Goal: Transaction & Acquisition: Purchase product/service

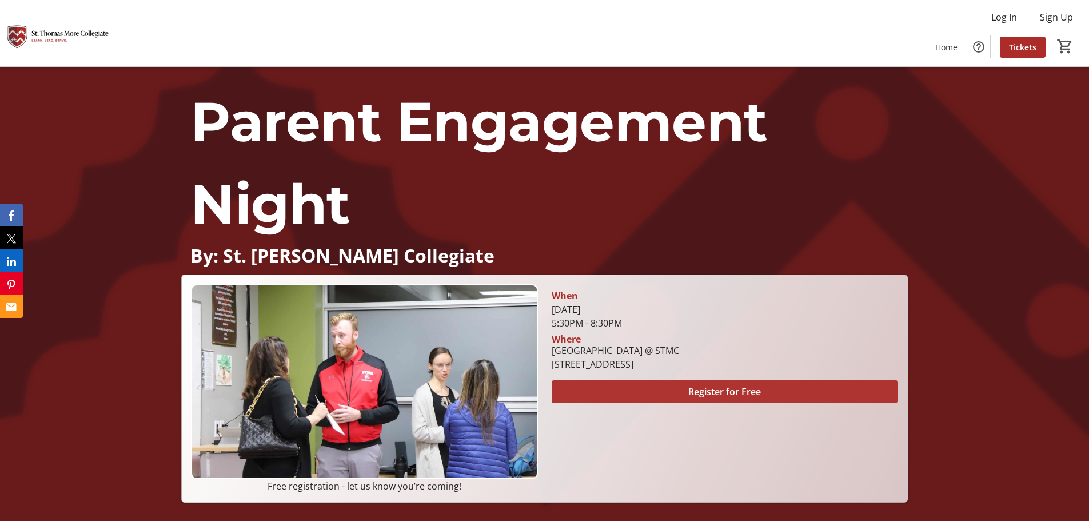
click at [680, 394] on span at bounding box center [724, 391] width 346 height 27
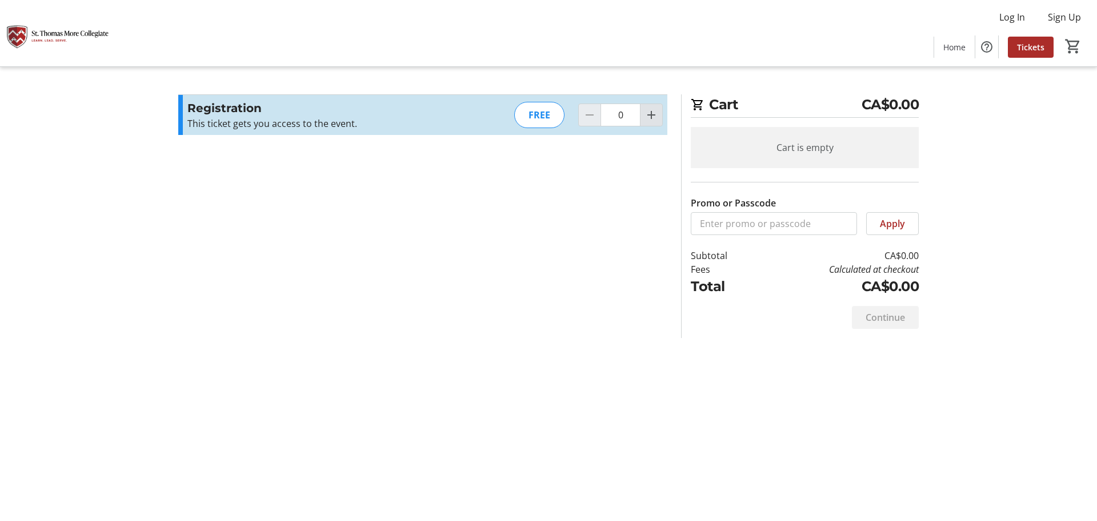
click at [651, 113] on mat-icon "Increment by one" at bounding box center [652, 115] width 14 height 14
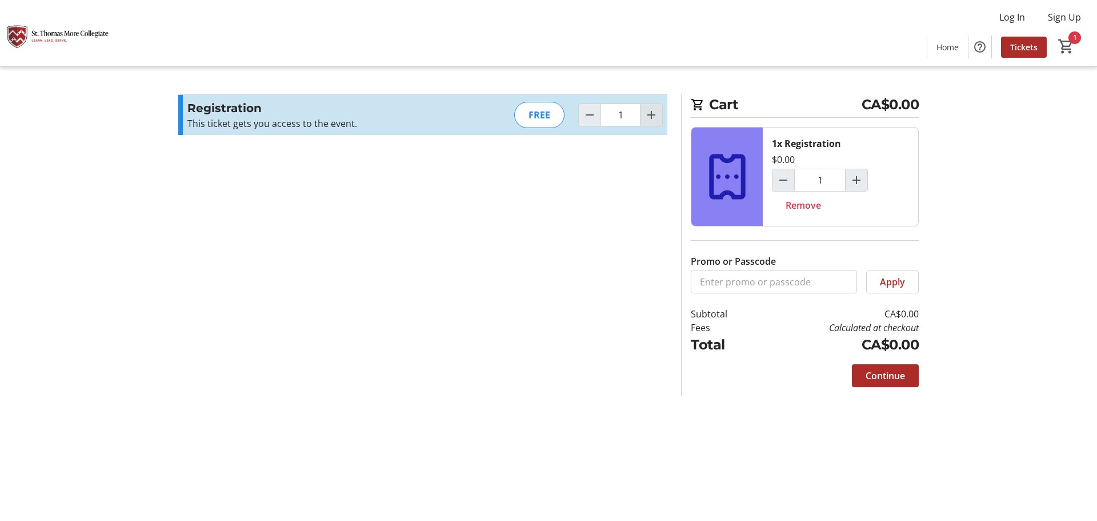
click at [641, 111] on span "Increment by one" at bounding box center [652, 115] width 22 height 22
type input "2"
click at [647, 111] on mat-icon "Increment by one" at bounding box center [652, 115] width 14 height 14
type input "3"
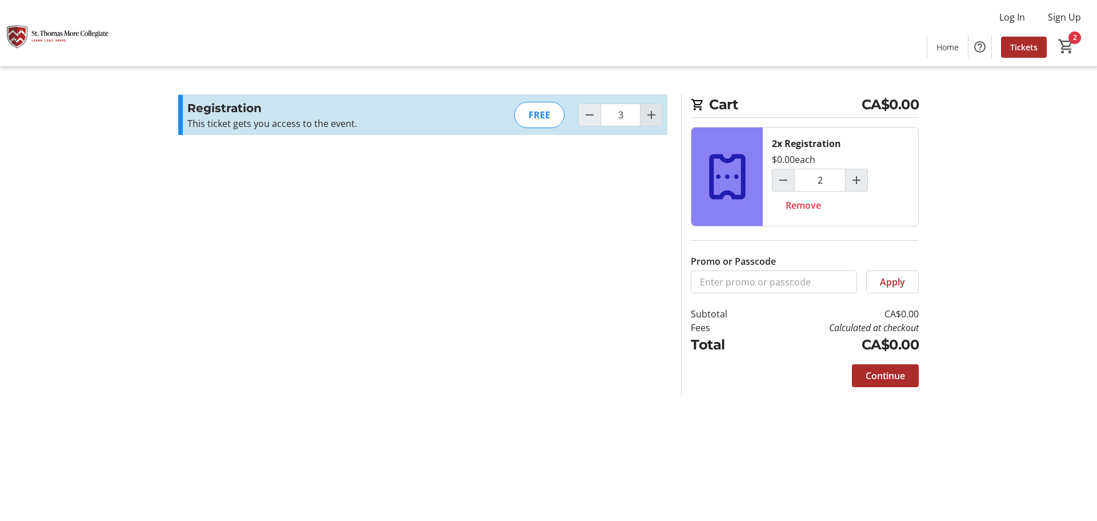
type input "3"
click at [893, 378] on span "Continue" at bounding box center [885, 376] width 39 height 14
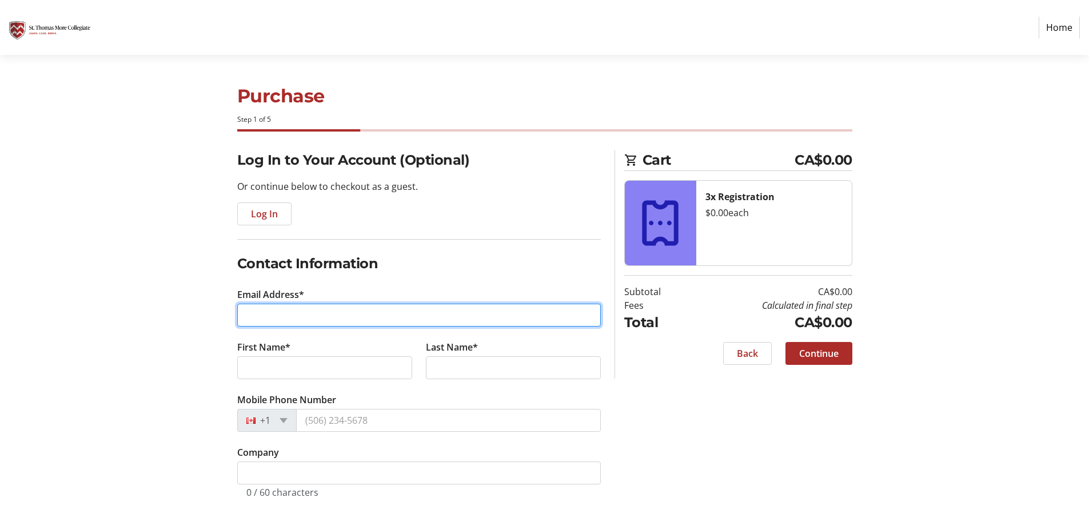
click at [398, 313] on input "Email Address*" at bounding box center [418, 314] width 363 height 23
type input "[EMAIL_ADDRESS][DOMAIN_NAME]"
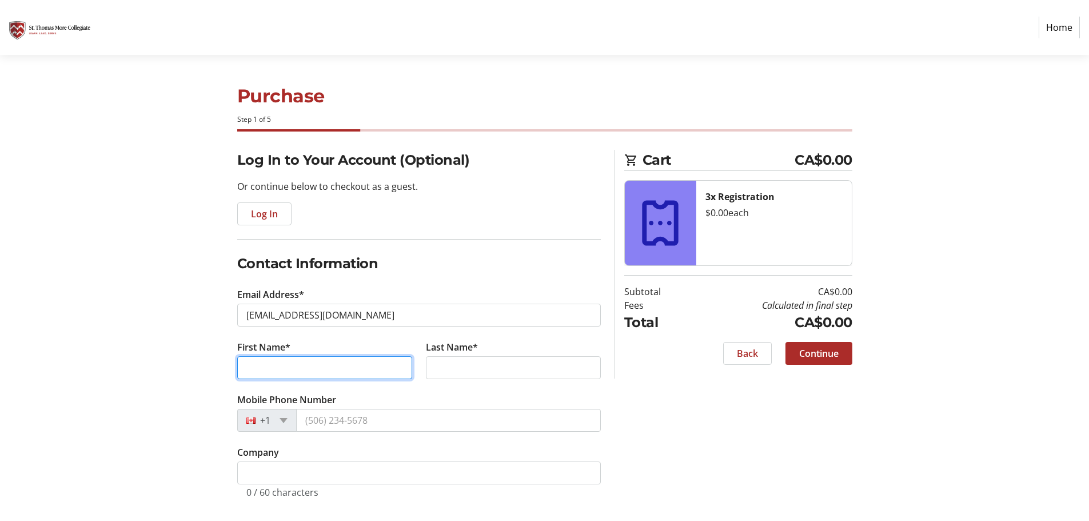
type input "[PERSON_NAME]"
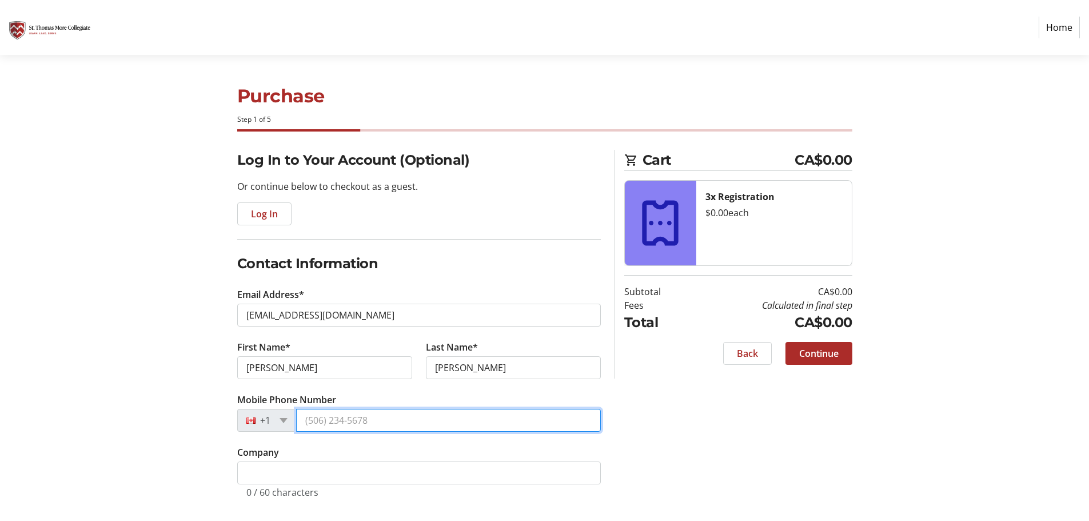
type input "[PHONE_NUMBER]"
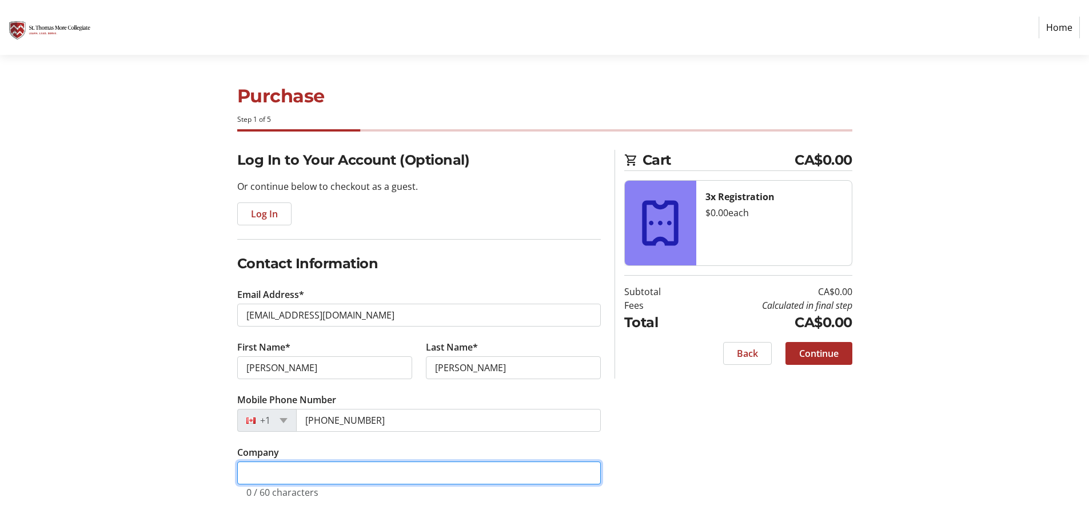
type input "Albertsons Companies"
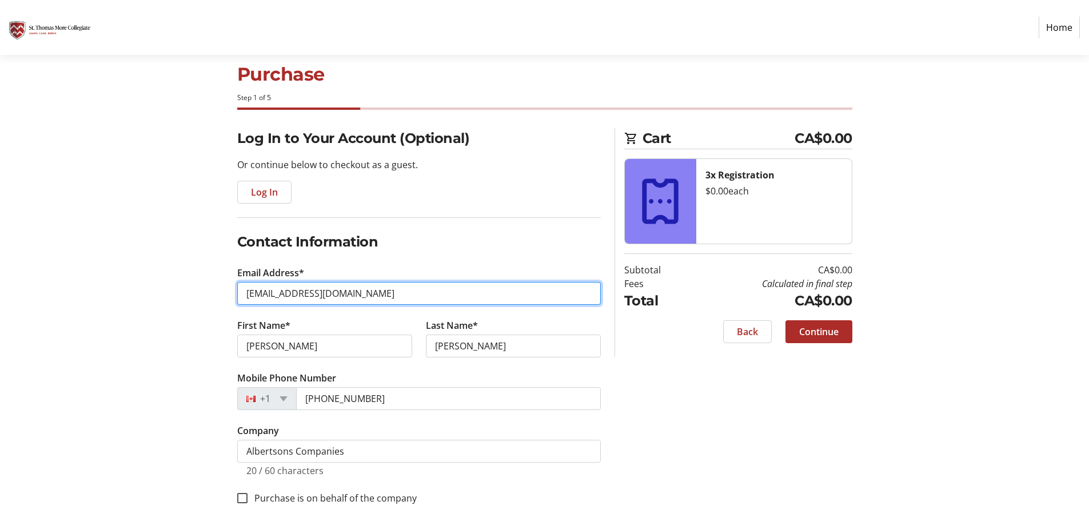
scroll to position [33, 0]
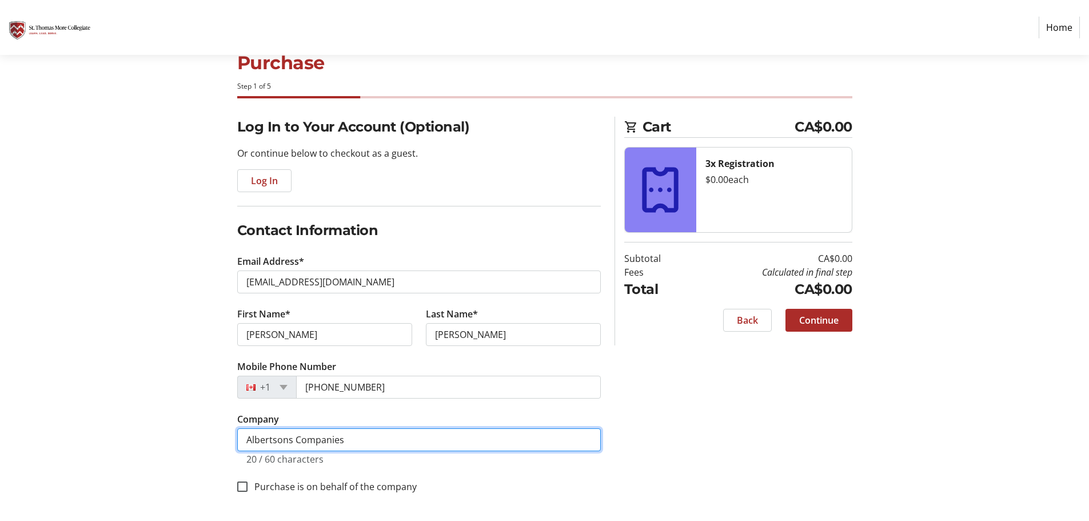
drag, startPoint x: 379, startPoint y: 438, endPoint x: 81, endPoint y: 426, distance: 298.0
click at [115, 426] on section "Purchase Step 1 of 5 Cart CA$0.00 3x Registration $0.00 each Subtotal CA$0.00 F…" at bounding box center [544, 271] width 1089 height 499
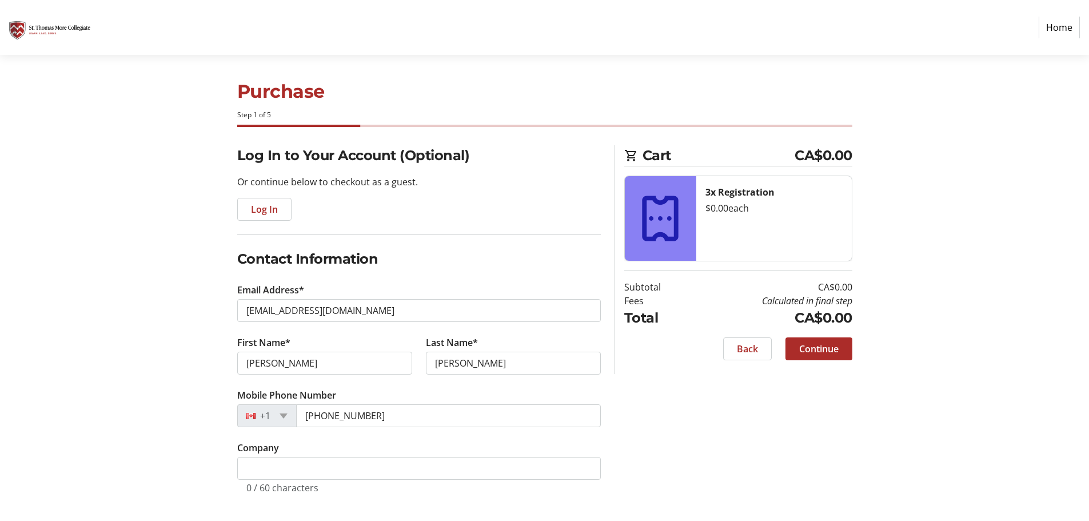
click at [729, 452] on div "Log In to Your Account (Optional) Or continue below to checkout as a guest. Log…" at bounding box center [544, 332] width 754 height 375
click at [831, 351] on span "Continue" at bounding box center [818, 349] width 39 height 14
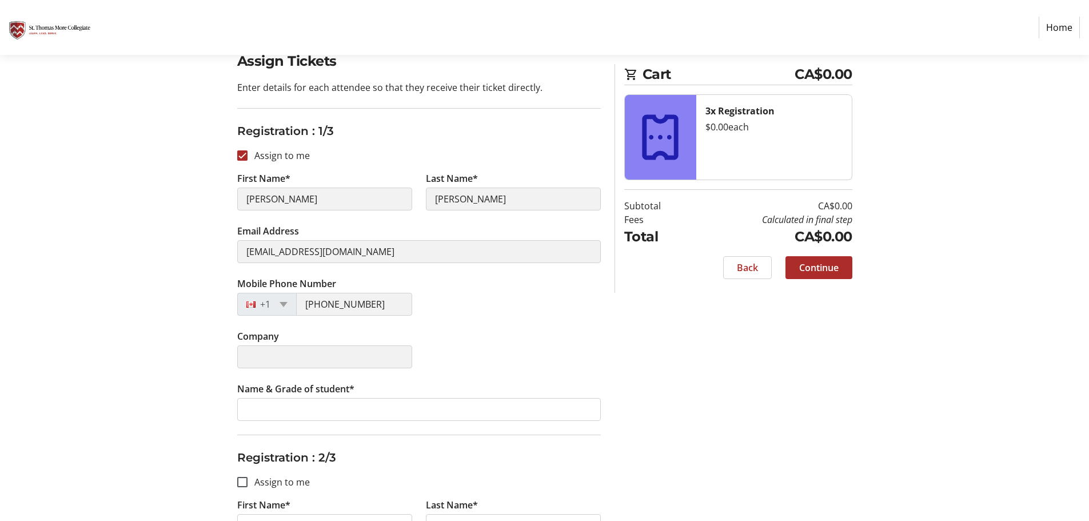
scroll to position [229, 0]
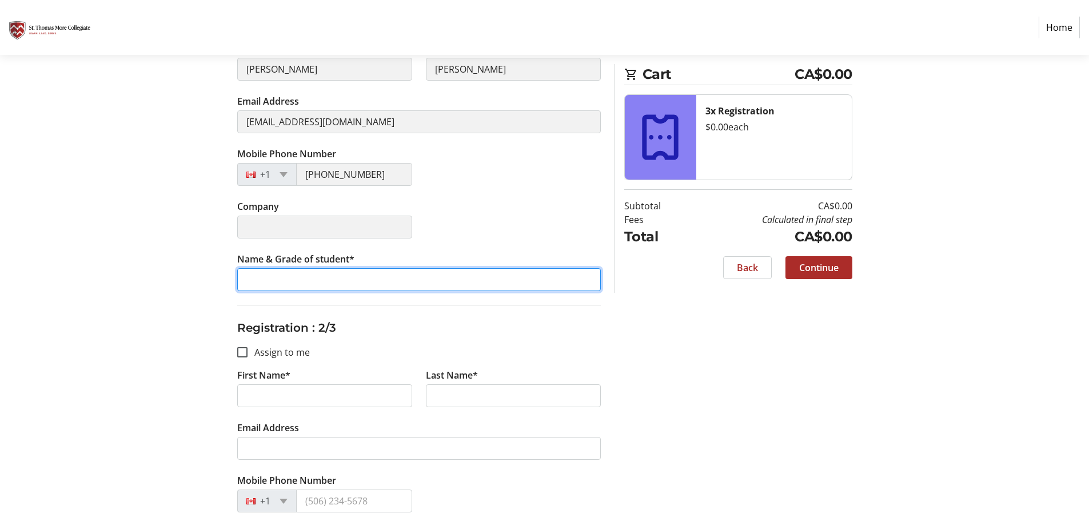
drag, startPoint x: 354, startPoint y: 274, endPoint x: 373, endPoint y: 273, distance: 18.9
click at [354, 274] on input "Name & Grade of student*" at bounding box center [418, 279] width 363 height 23
type input "J"
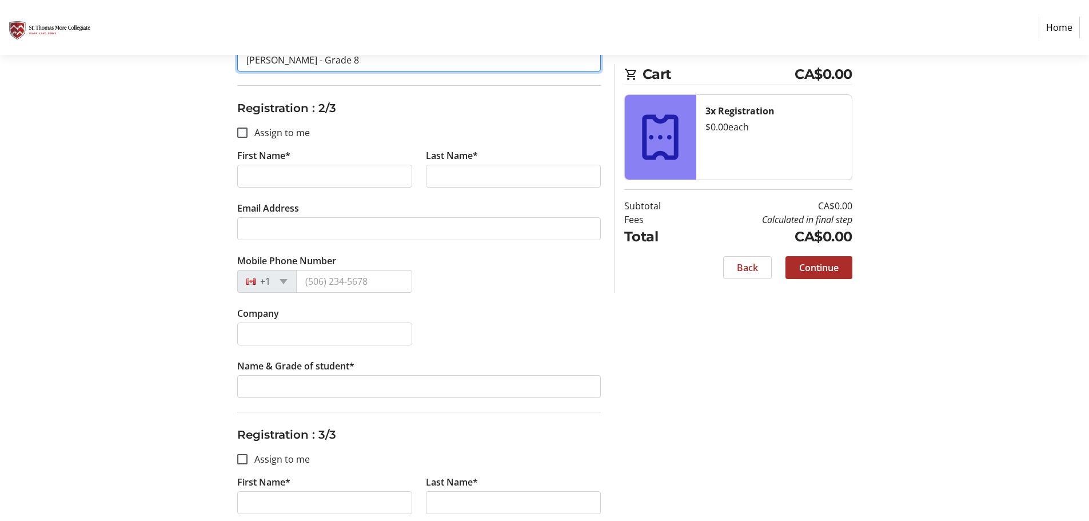
scroll to position [437, 0]
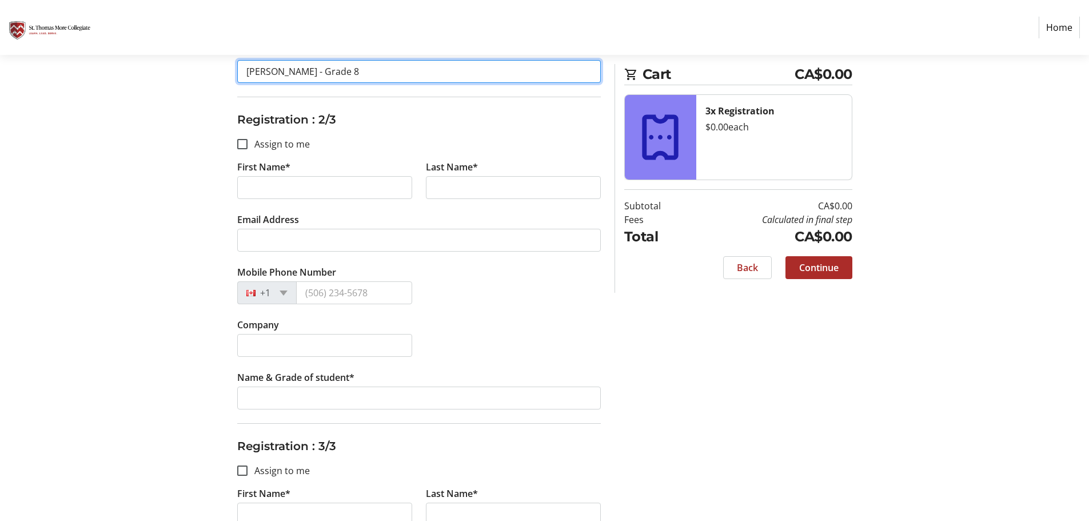
type input "[PERSON_NAME] - Grade 8"
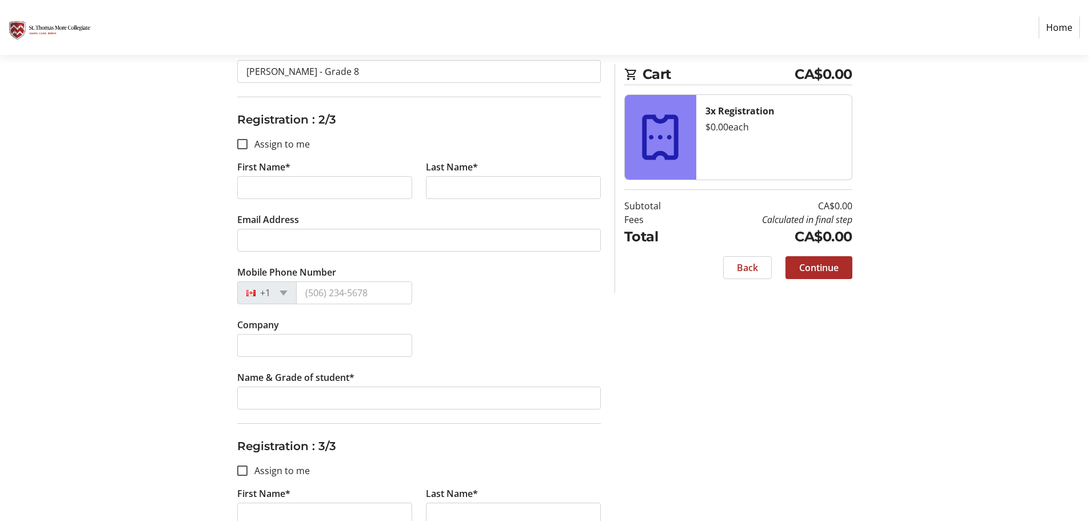
click at [271, 147] on label "Assign to me" at bounding box center [278, 144] width 62 height 14
click at [247, 147] on input "Assign to me" at bounding box center [242, 144] width 10 height 10
checkbox input "true"
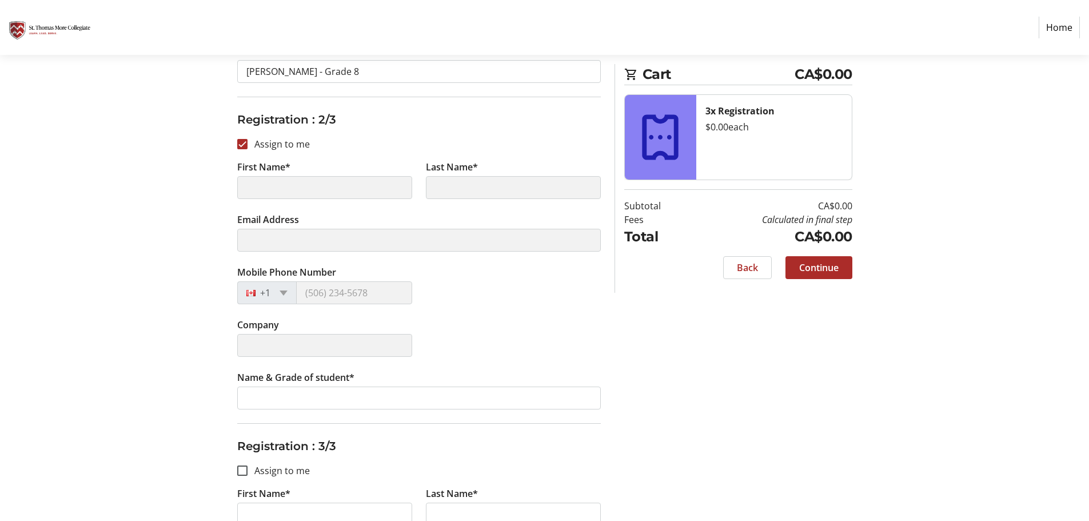
click at [306, 148] on label "Assign to me" at bounding box center [278, 144] width 62 height 14
type input "[PERSON_NAME]"
type input "[EMAIL_ADDRESS][DOMAIN_NAME]"
type input "[PHONE_NUMBER]"
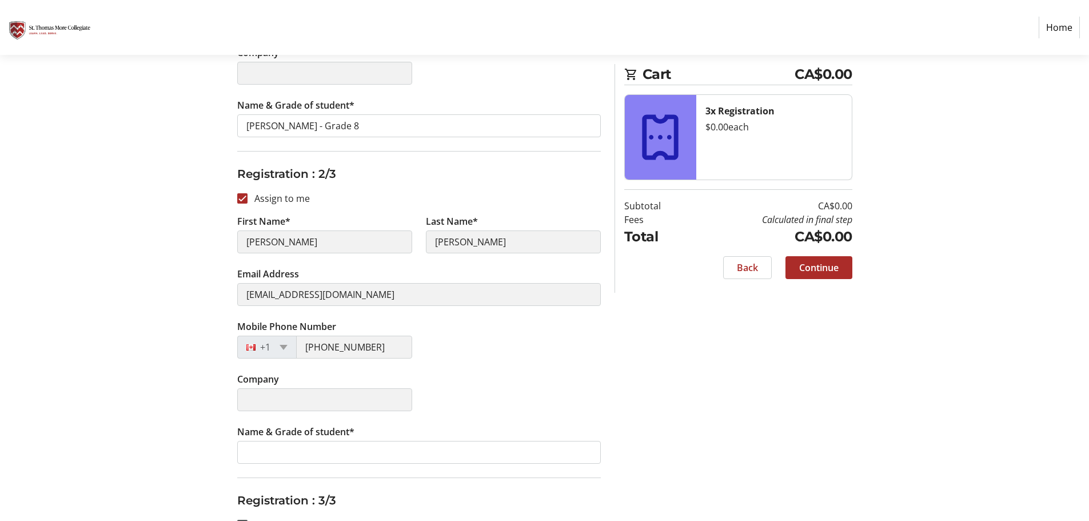
scroll to position [265, 0]
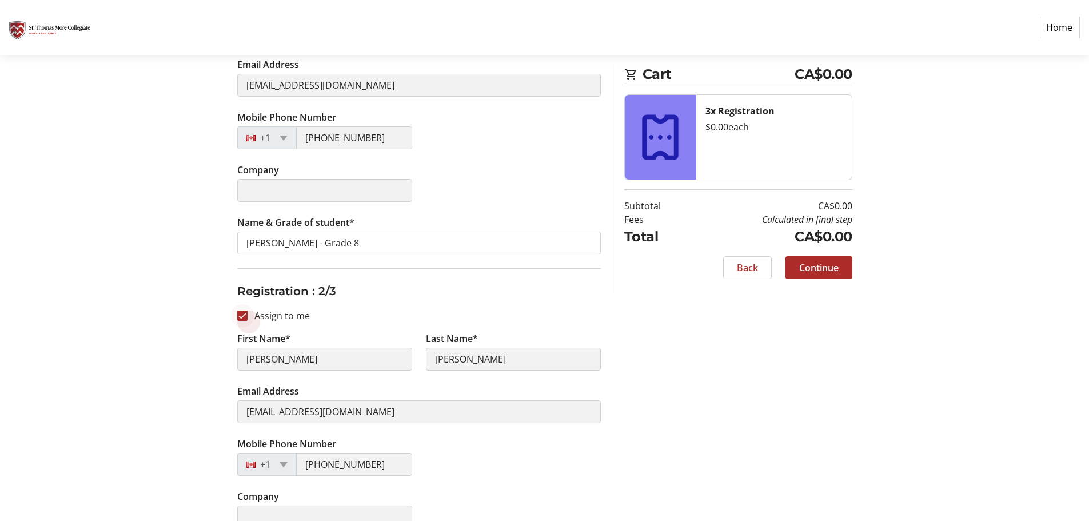
click at [252, 311] on div at bounding box center [242, 315] width 27 height 27
checkbox input "false"
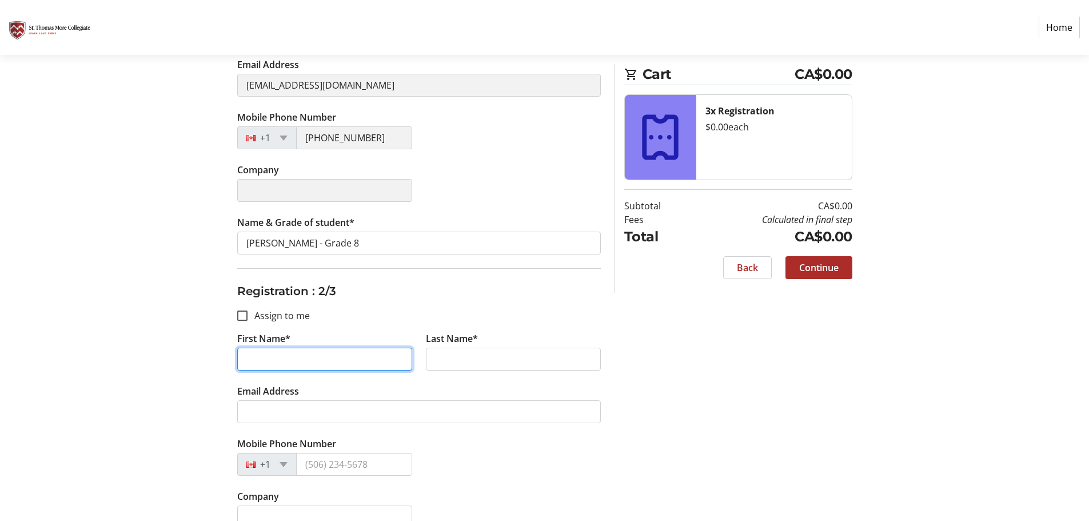
click at [318, 351] on input "First Name*" at bounding box center [324, 358] width 175 height 23
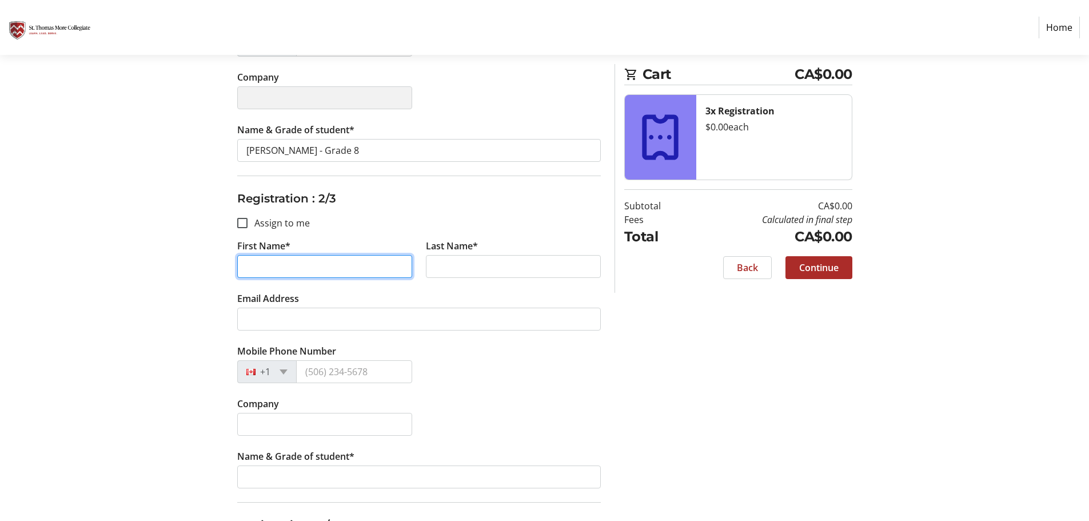
scroll to position [379, 0]
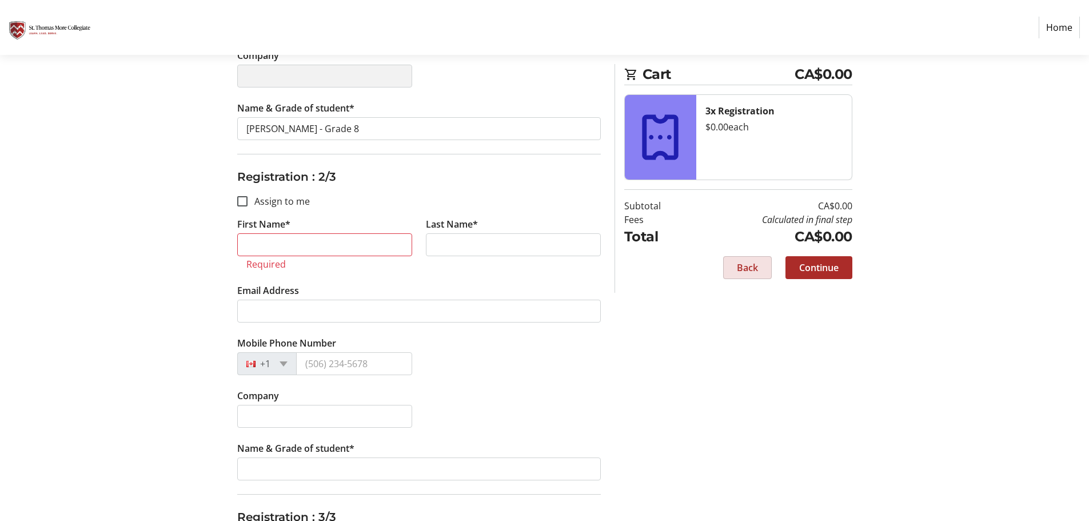
click at [724, 265] on span at bounding box center [746, 267] width 47 height 27
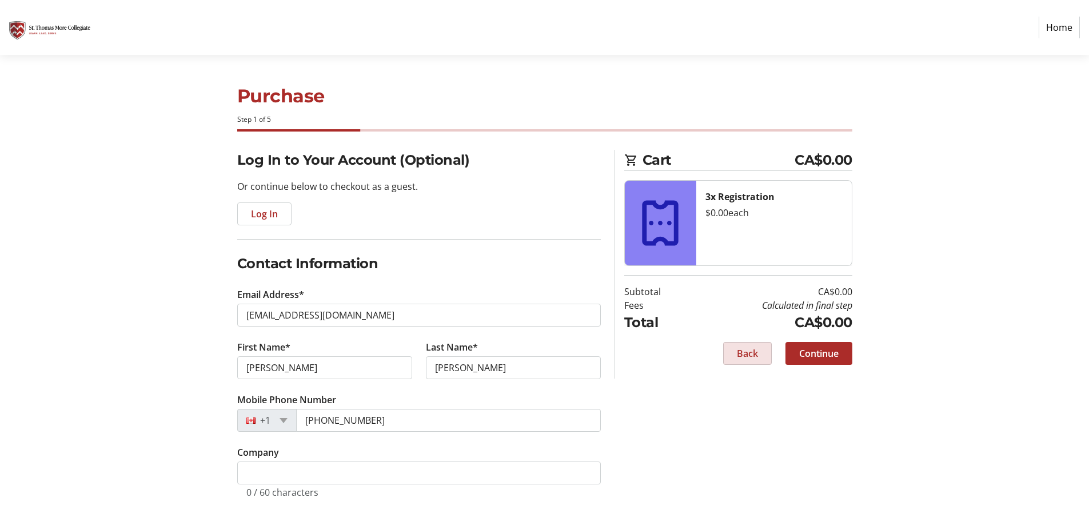
click at [740, 354] on span "Back" at bounding box center [747, 353] width 21 height 14
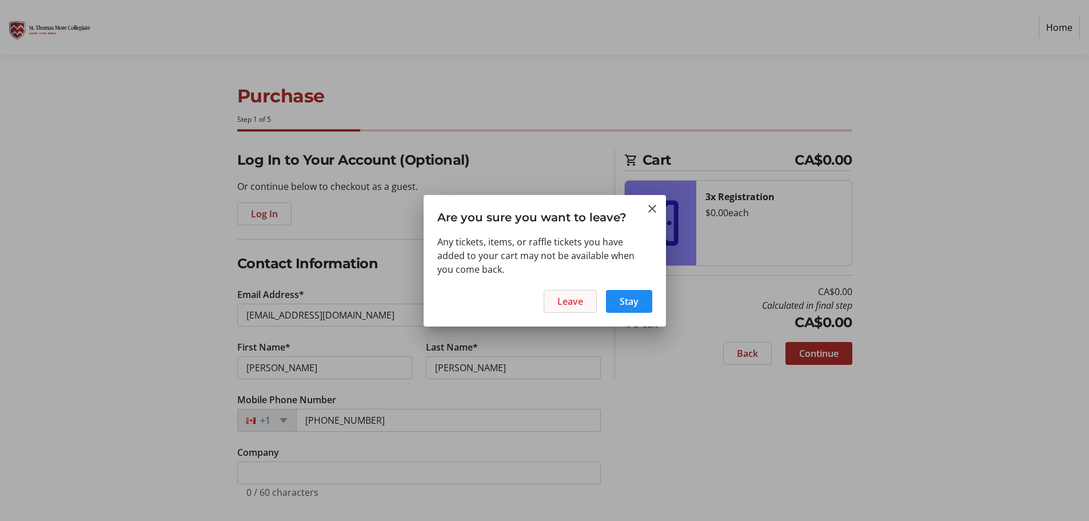
click at [551, 301] on span at bounding box center [570, 300] width 52 height 27
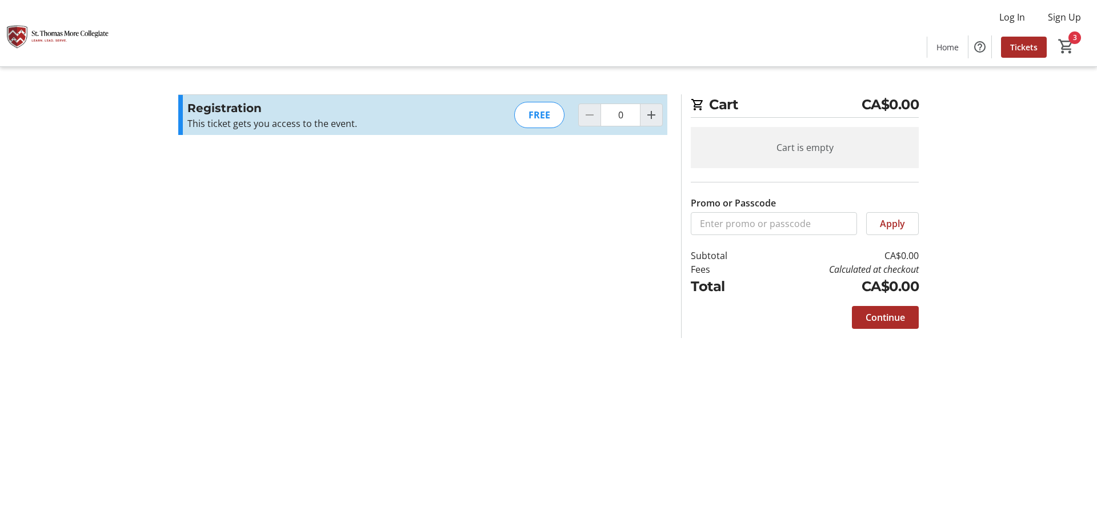
type input "3"
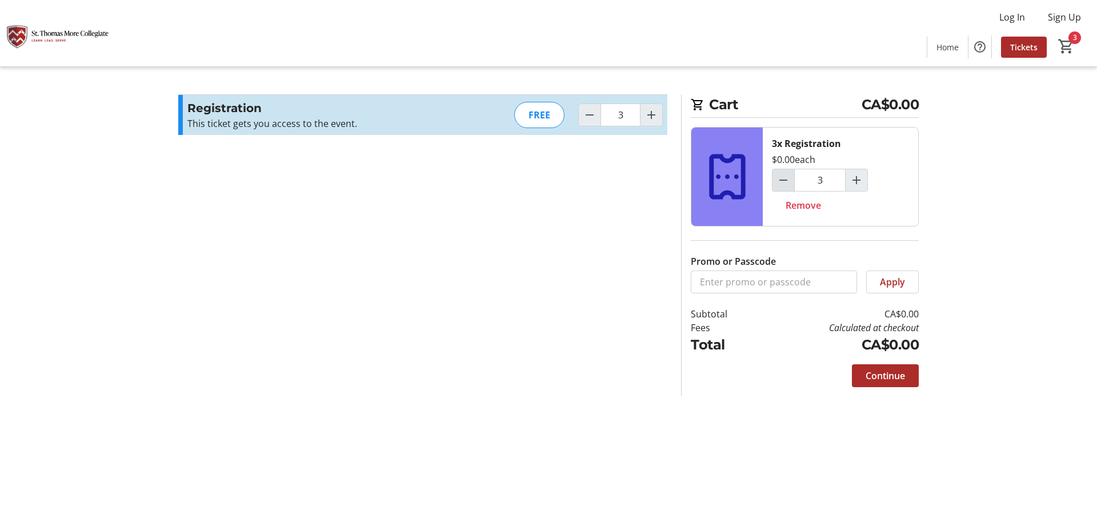
click at [789, 181] on mat-icon "Decrement by one" at bounding box center [784, 180] width 14 height 14
type input "1"
click at [876, 371] on div "Continue" at bounding box center [885, 375] width 67 height 23
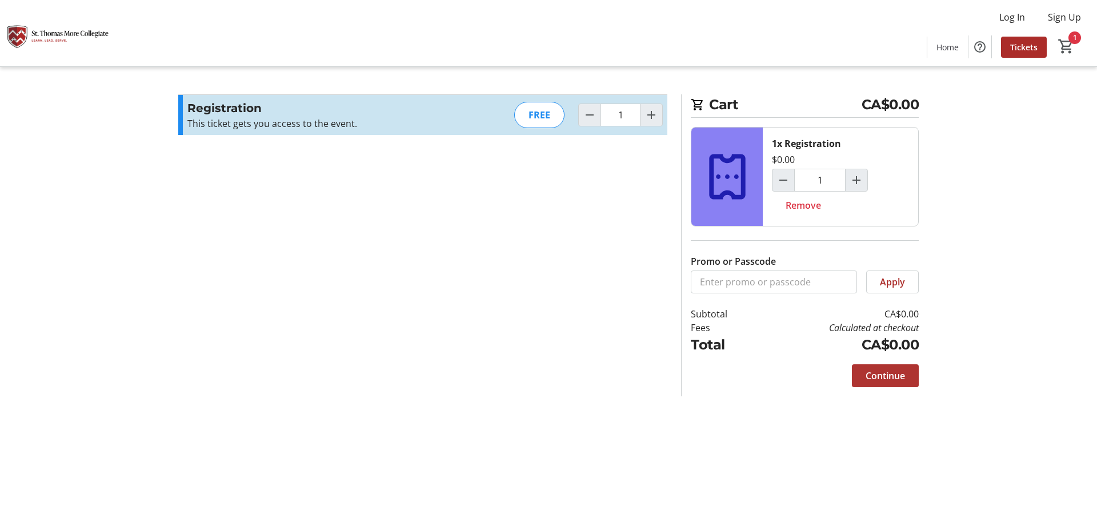
click at [892, 371] on span "Continue" at bounding box center [885, 376] width 39 height 14
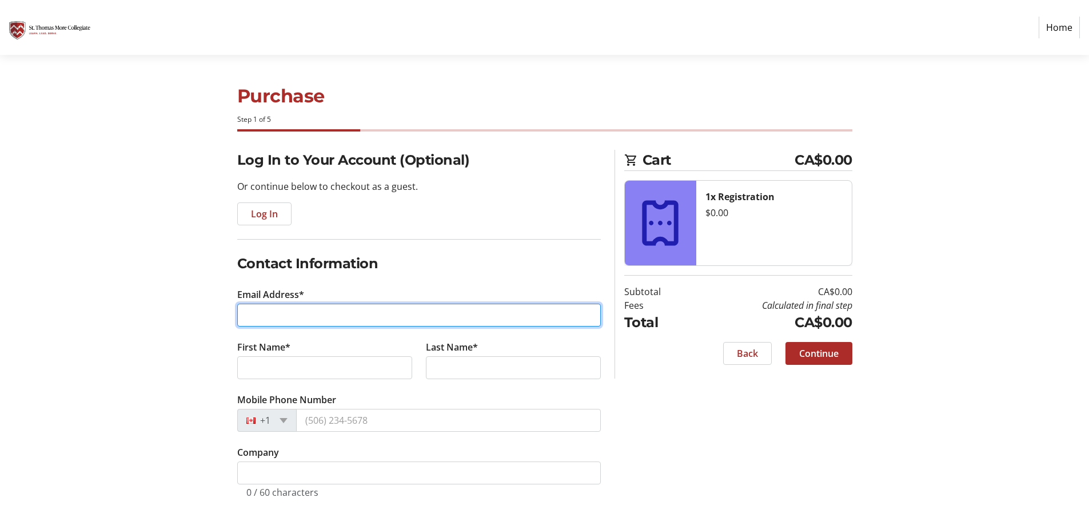
click at [259, 315] on input "Email Address*" at bounding box center [418, 314] width 363 height 23
type input "[EMAIL_ADDRESS][DOMAIN_NAME]"
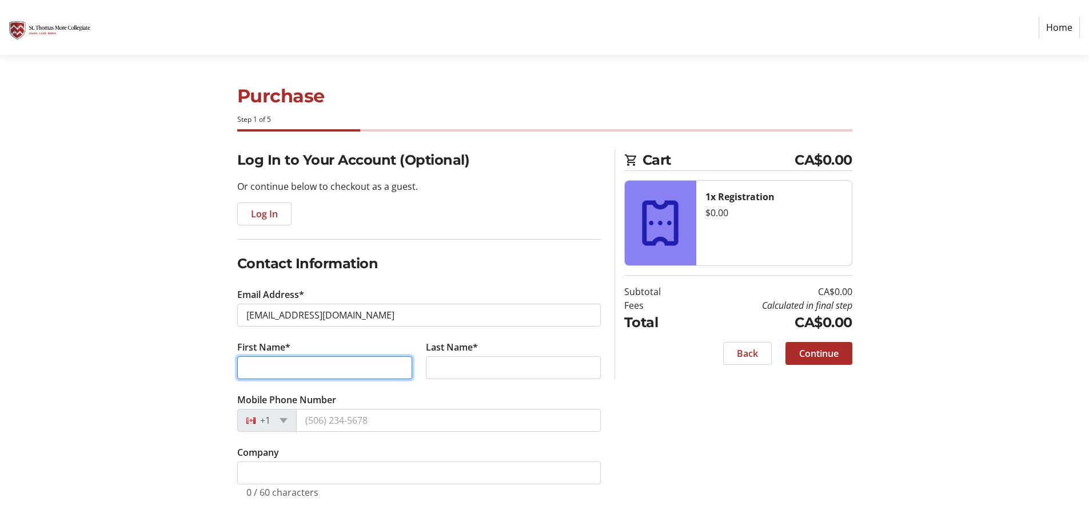
type input "[PERSON_NAME]"
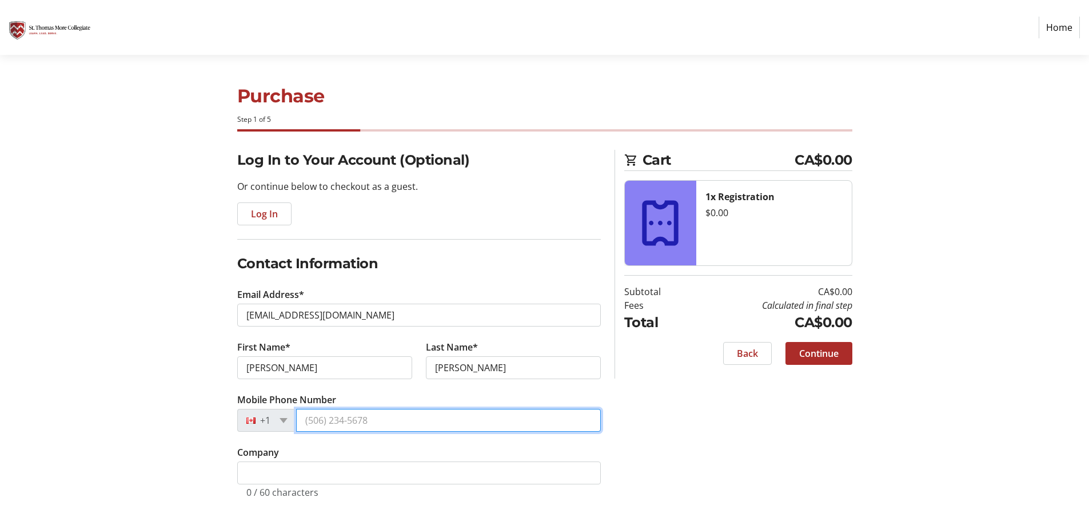
type input "[PHONE_NUMBER]"
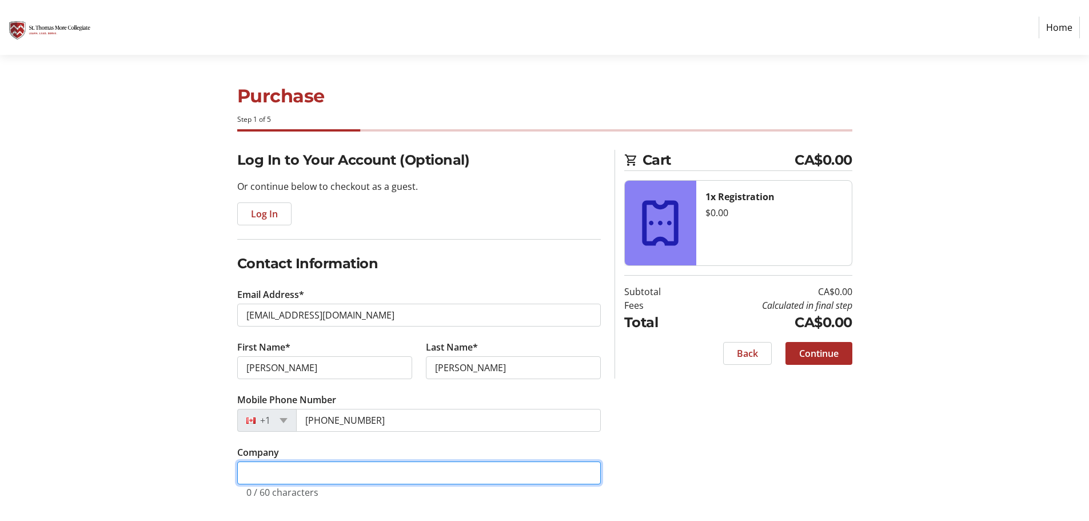
type input "Albertsons Companies"
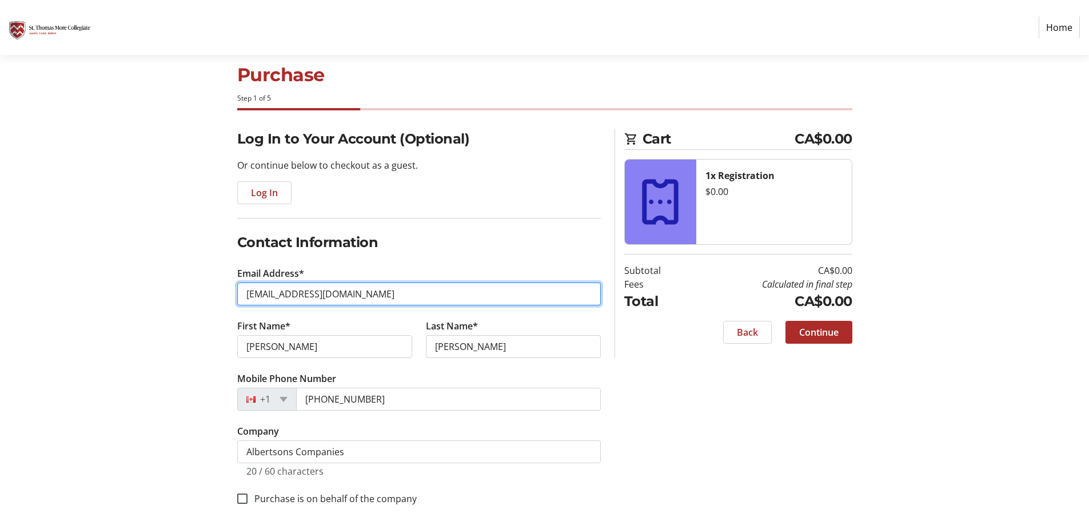
scroll to position [33, 0]
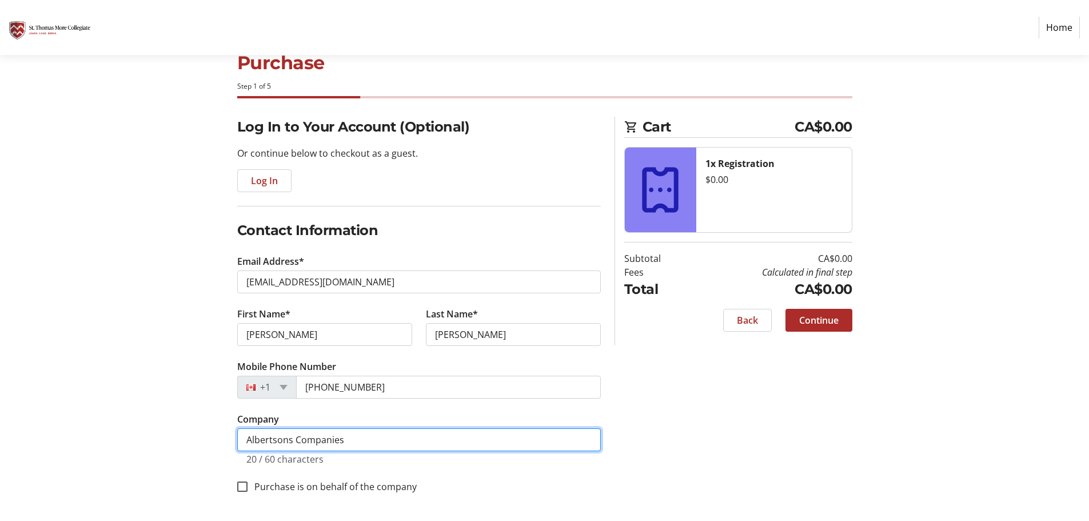
drag, startPoint x: 350, startPoint y: 435, endPoint x: 143, endPoint y: 416, distance: 207.2
click at [135, 415] on section "Purchase Step 1 of 5 Cart CA$0.00 1x Registration $0.00 Subtotal CA$0.00 Fees C…" at bounding box center [544, 271] width 1089 height 499
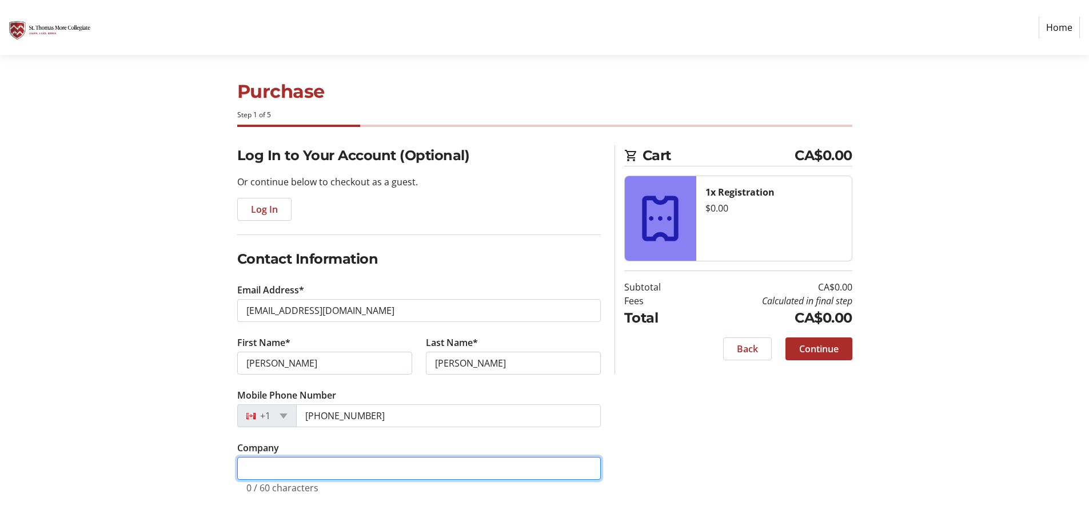
scroll to position [5, 0]
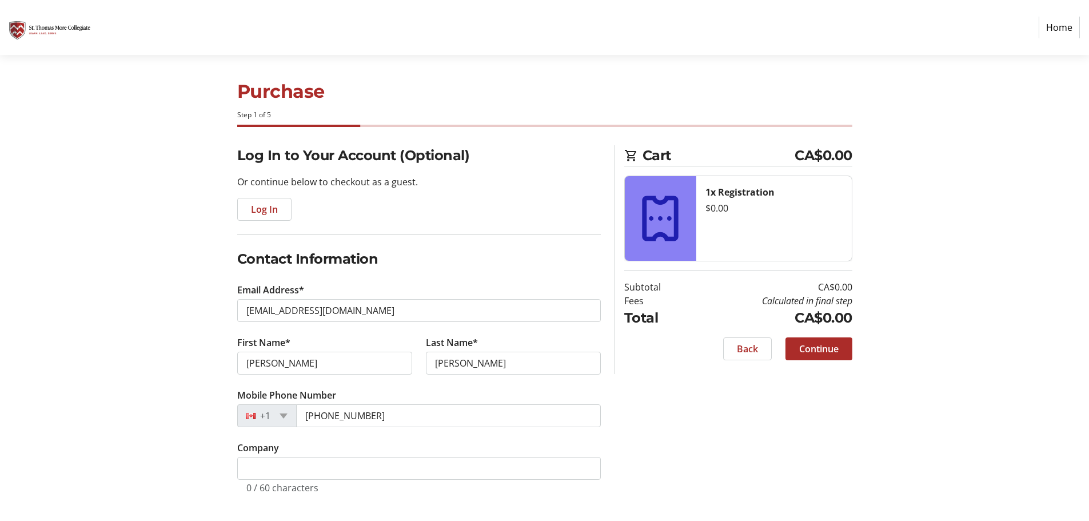
click at [727, 456] on div "Log In to Your Account (Optional) Or continue below to checkout as a guest. Log…" at bounding box center [544, 332] width 754 height 375
click at [817, 345] on span "Continue" at bounding box center [818, 349] width 39 height 14
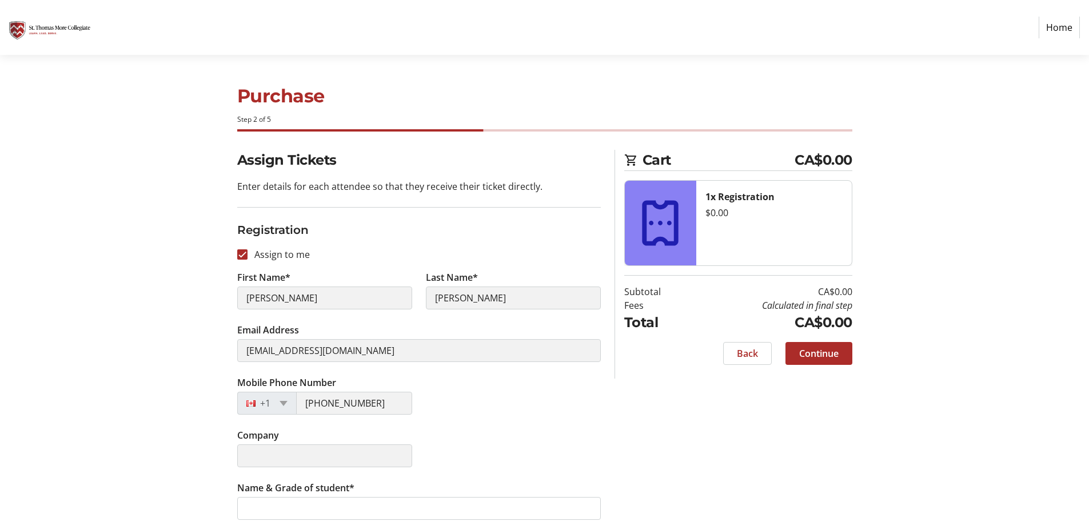
scroll to position [13, 0]
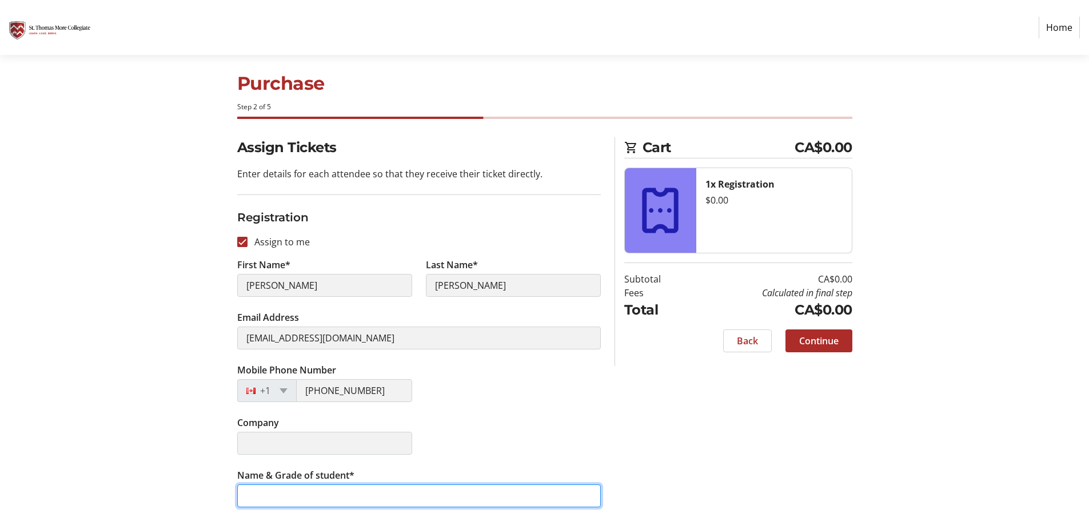
click at [315, 494] on input "Name & Grade of student*" at bounding box center [418, 495] width 363 height 23
type input "[PERSON_NAME] - Grade 8"
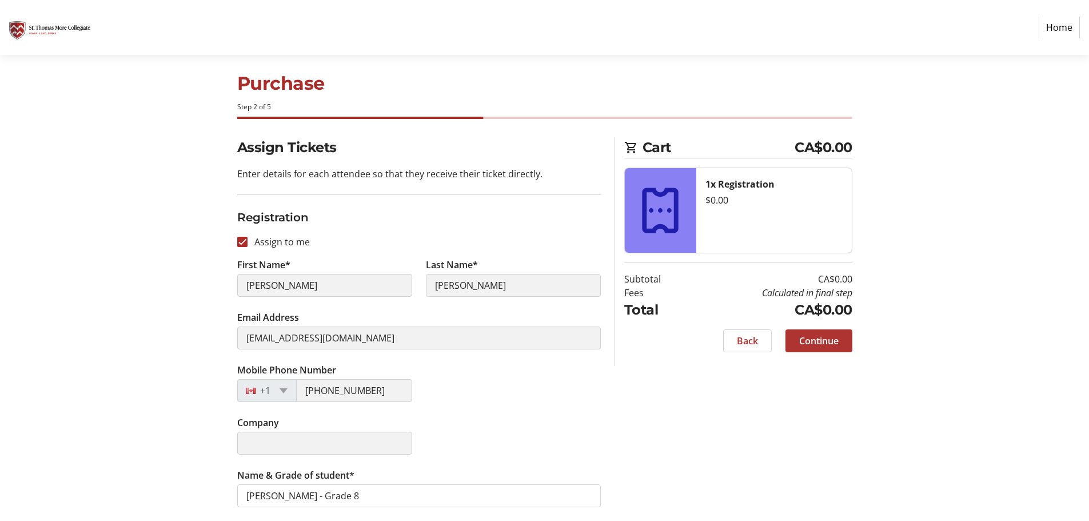
click at [817, 347] on span at bounding box center [818, 340] width 67 height 27
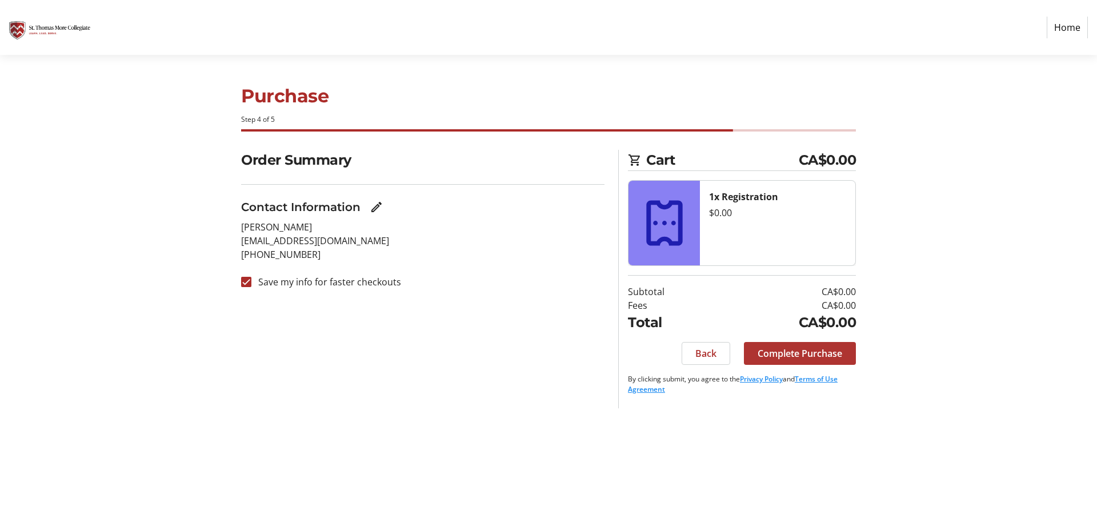
click at [800, 349] on span "Complete Purchase" at bounding box center [800, 353] width 85 height 14
